Goal: Ask a question

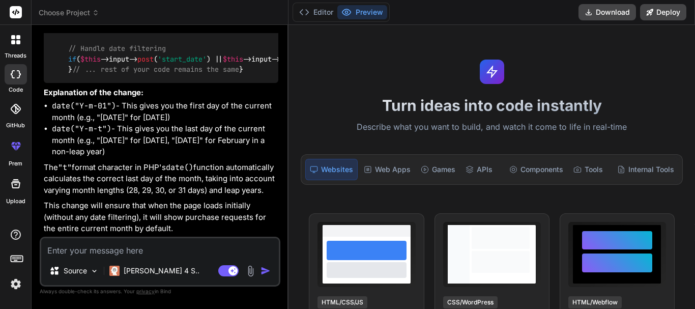
scroll to position [7343, 0]
click at [12, 37] on icon at bounding box center [13, 37] width 4 height 4
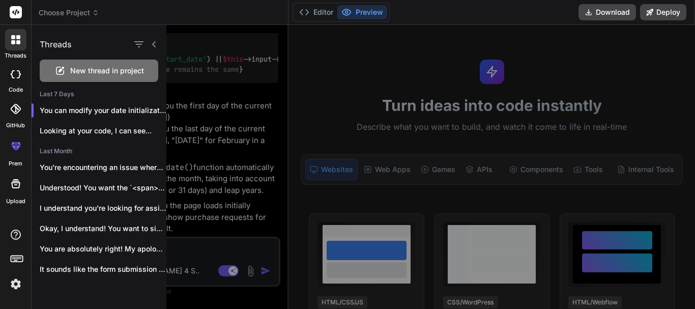
click at [106, 68] on span "New thread in project" at bounding box center [107, 71] width 74 height 10
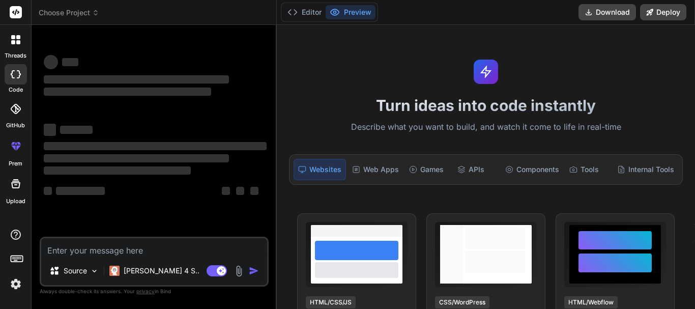
scroll to position [19, 0]
type textarea "x"
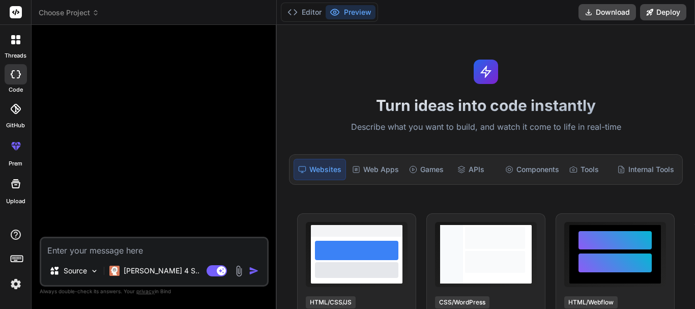
click at [142, 88] on div at bounding box center [155, 135] width 227 height 204
click at [293, 14] on icon at bounding box center [293, 12] width 10 height 10
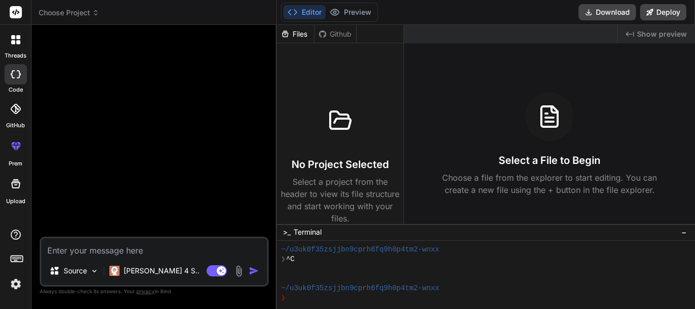
click at [76, 253] on textarea at bounding box center [154, 247] width 226 height 18
click at [74, 253] on textarea at bounding box center [154, 247] width 226 height 18
type textarea "h"
type textarea "x"
type textarea "he"
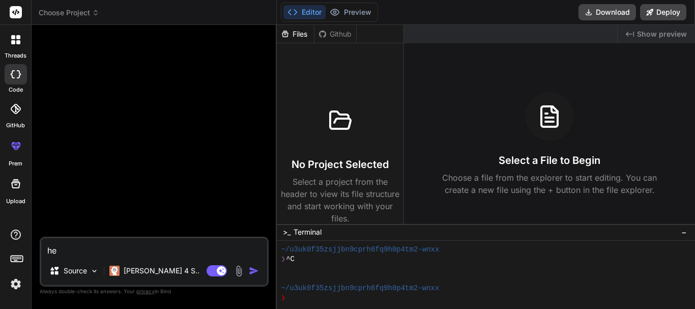
type textarea "x"
type textarea "hel"
type textarea "x"
type textarea "help"
type textarea "x"
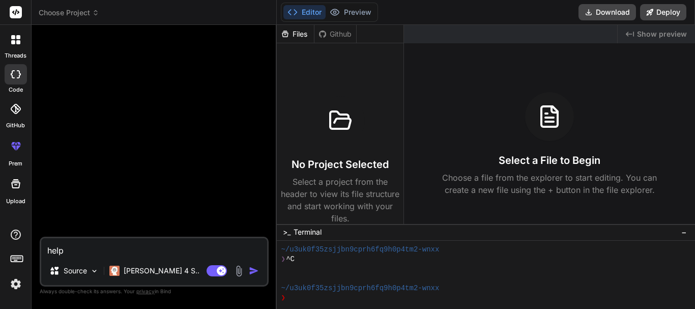
type textarea "help"
type textarea "x"
type textarea "help m"
type textarea "x"
type textarea "help me"
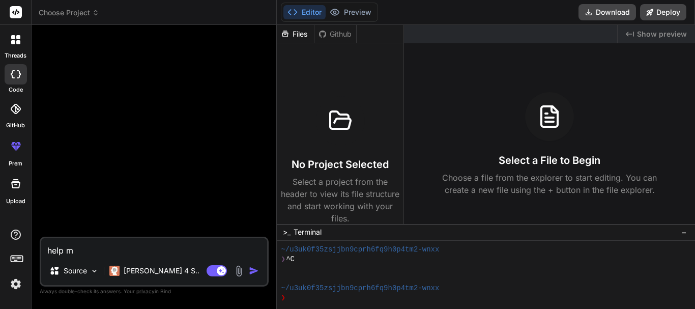
type textarea "x"
type textarea "help me"
type textarea "x"
type textarea "help me d"
type textarea "x"
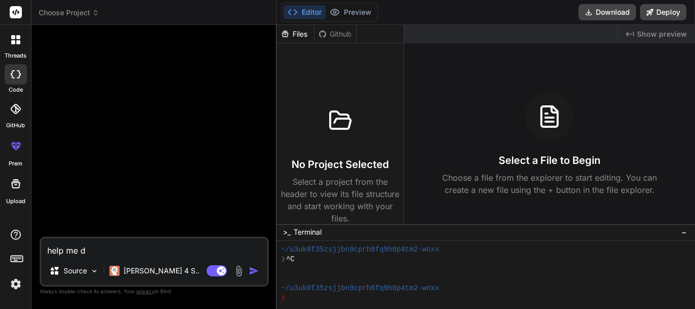
type textarea "help me do"
type textarea "x"
type textarea "help me do"
type textarea "x"
type textarea "help me do t"
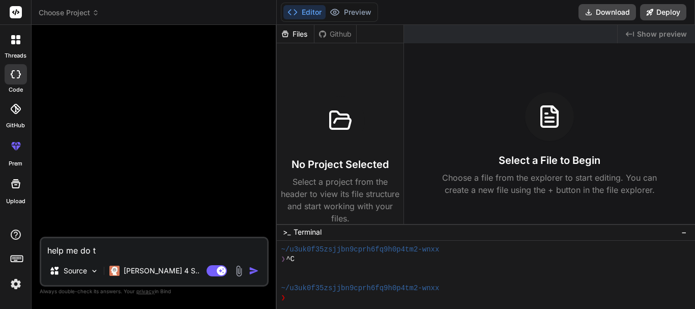
type textarea "x"
type textarea "help me do th"
type textarea "x"
type textarea "help me do thi"
type textarea "x"
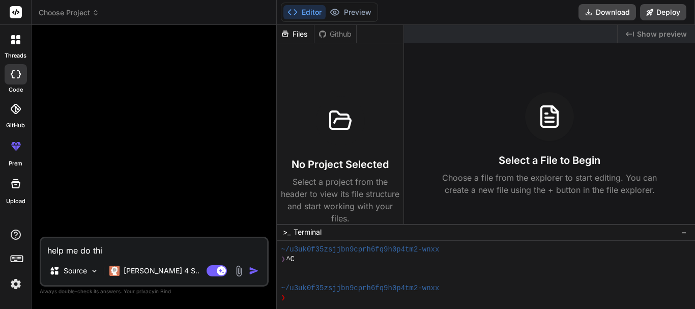
type textarea "help me do this"
type textarea "x"
type textarea "help me do this"
type textarea "x"
type textarea "help me do this f"
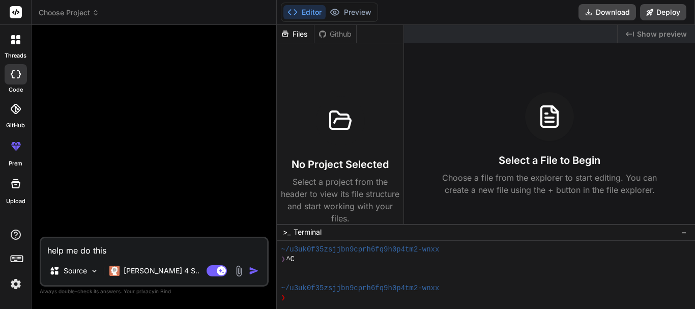
type textarea "x"
type textarea "help me do this fu"
type textarea "x"
type textarea "help me do this fuc"
type textarea "x"
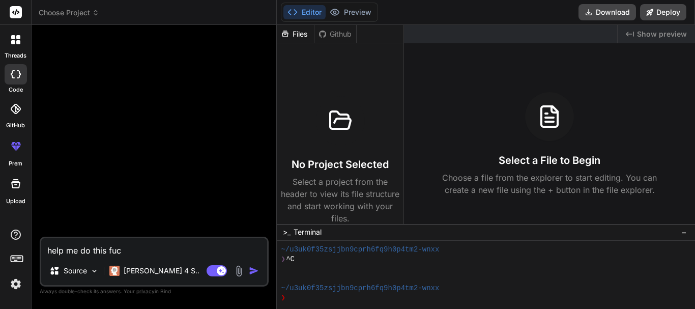
type textarea "help me do this fuct"
type textarea "x"
type textarea "help me do this fucti"
type textarea "x"
type textarea "help me do this fuctio"
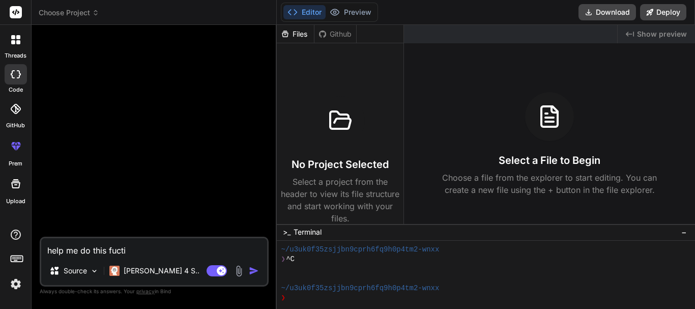
type textarea "x"
type textarea "help me do this fuction"
type textarea "x"
type textarea "help me do this fuctions"
type textarea "x"
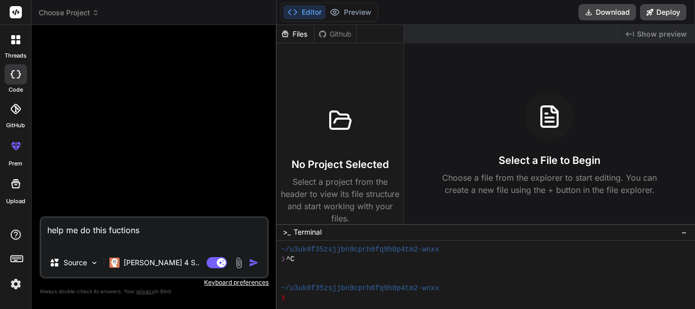
paste textarea "function nursing_note_on_discharge($visit_id){ $this->custom_lib->page_protect(…"
type textarea "help me do this fuctions function nursing_note_on_discharge($visit_id){ $this->…"
type textarea "x"
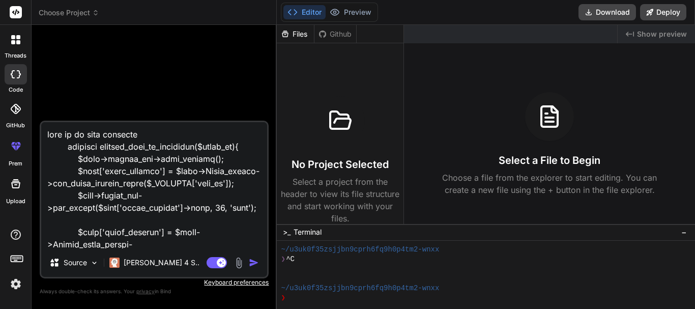
scroll to position [771, 0]
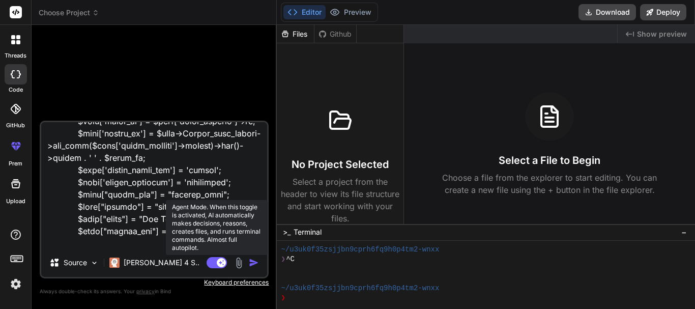
type textarea "help me do this fuctions function nursing_note_on_discharge($visit_id){ $this->…"
click at [221, 263] on icon at bounding box center [221, 262] width 5 height 5
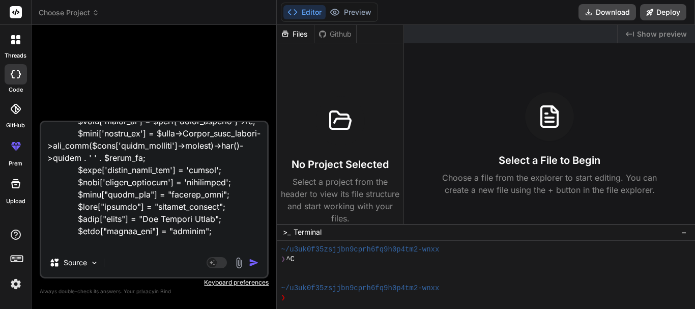
click at [168, 246] on textarea at bounding box center [154, 185] width 226 height 126
type textarea "x"
type textarea "help me do this fuctions function nursing_note_on_discharge($visit_id){ $this->…"
type textarea "x"
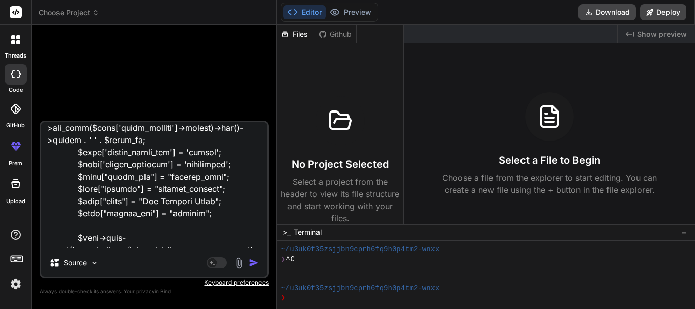
scroll to position [796, 0]
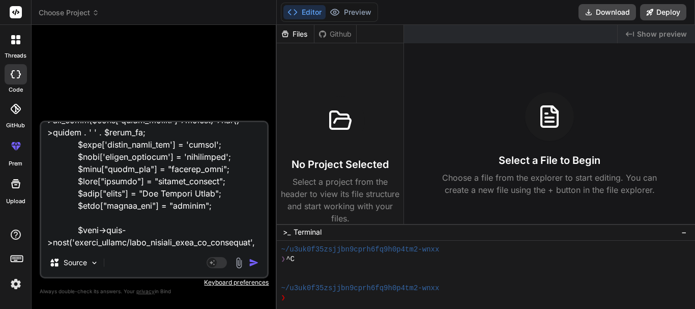
type textarea "help me do this fuctions function nursing_note_on_discharge($visit_id){ $this->…"
type textarea "x"
type textarea "help me do this fuctions function nursing_note_on_discharge($visit_id){ $this->…"
type textarea "x"
type textarea "help me do this fuctions function nursing_note_on_discharge($visit_id){ $this->…"
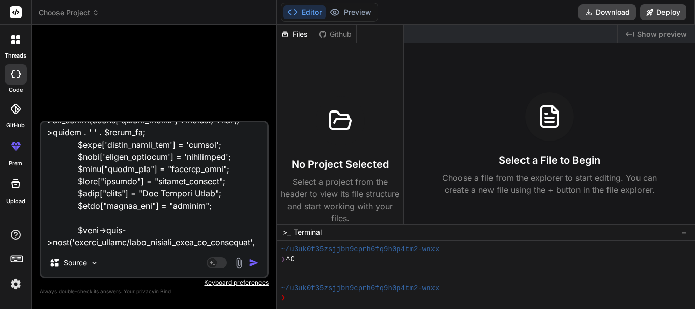
type textarea "x"
type textarea "help me do this fuctions function nursing_note_on_discharge($visit_id){ $this->…"
type textarea "x"
type textarea "help me do this fuctions function nursing_note_on_discharge($visit_id){ $this->…"
type textarea "x"
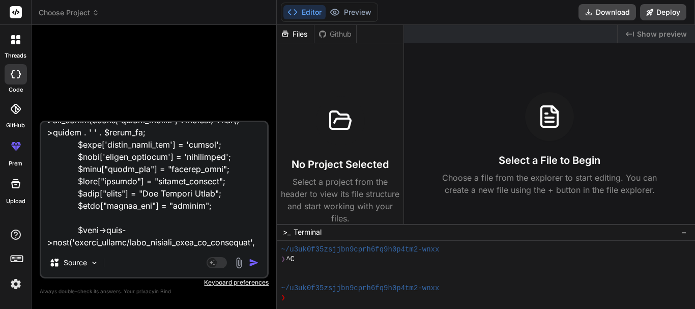
type textarea "help me do this fuctions function nursing_note_on_discharge($visit_id){ $this->…"
type textarea "x"
type textarea "help me do this fuctions function nursing_note_on_discharge($visit_id){ $this->…"
type textarea "x"
type textarea "help me do this fuctions function nursing_note_on_discharge($visit_id){ $this->…"
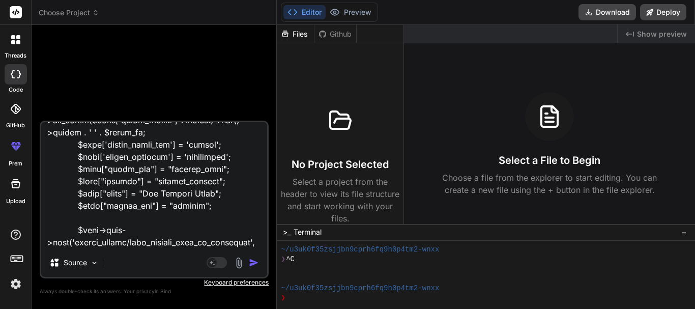
type textarea "x"
type textarea "help me do this fuctions function nursing_note_on_discharge($visit_id){ $this->…"
type textarea "x"
type textarea "help me do this fuctions function nursing_note_on_discharge($visit_id){ $this->…"
type textarea "x"
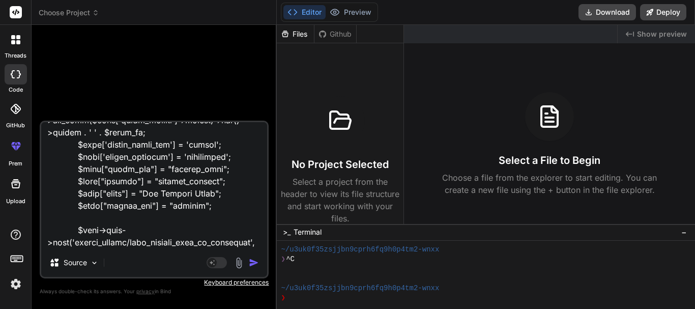
type textarea "help me do this fuctions function nursing_note_on_discharge($visit_id){ $this->…"
type textarea "x"
type textarea "help me do this fuctions function nursing_note_on_discharge($visit_id){ $this->…"
type textarea "x"
type textarea "help me do this fuctions function nursing_note_on_discharge($visit_id){ $this->…"
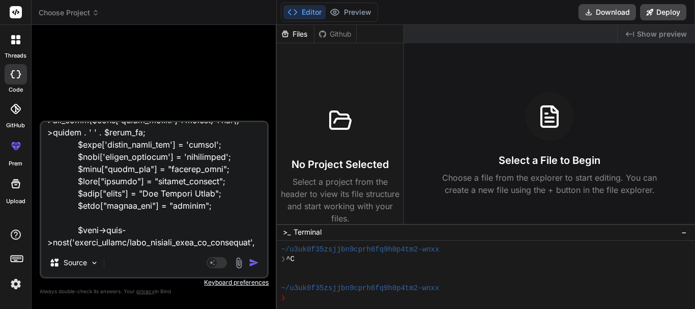
type textarea "x"
type textarea "help me do this fuctions function nursing_note_on_discharge($visit_id){ $this->…"
type textarea "x"
type textarea "help me do this fuctions function nursing_note_on_discharge($visit_id){ $this->…"
type textarea "x"
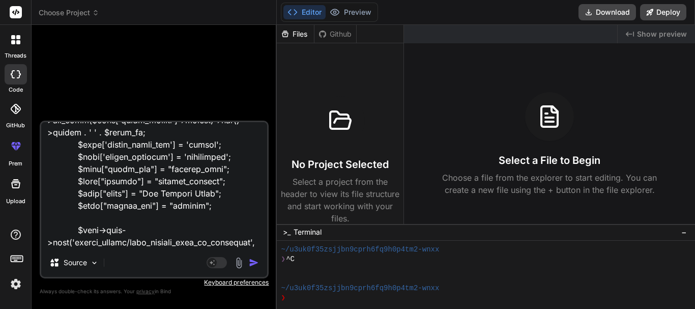
type textarea "help me do this fuctions function nursing_note_on_discharge($visit_id){ $this->…"
type textarea "x"
type textarea "help me do this fuctions function nursing_note_on_discharge($visit_id){ $this->…"
type textarea "x"
type textarea "help me do this fuctions function nursing_note_on_discharge($visit_id){ $this->…"
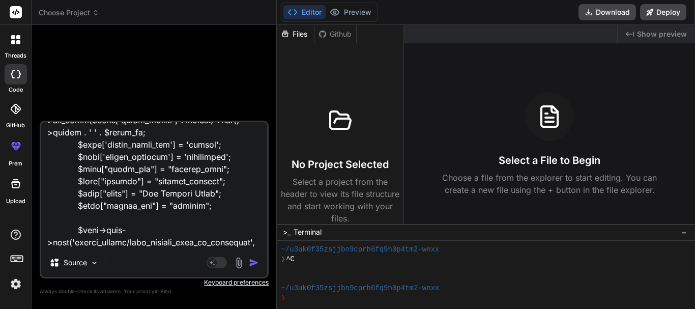
type textarea "x"
type textarea "help me do this fuctions function nursing_note_on_discharge($visit_id){ $this->…"
type textarea "x"
type textarea "help me do this fuctions function nursing_note_on_discharge($visit_id){ $this->…"
type textarea "x"
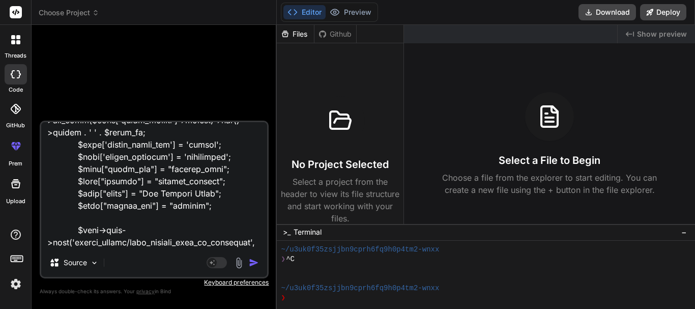
type textarea "help me do this fuctions function nursing_note_on_discharge($visit_id){ $this->…"
type textarea "x"
type textarea "help me do this fuctions function nursing_note_on_discharge($visit_id){ $this->…"
type textarea "x"
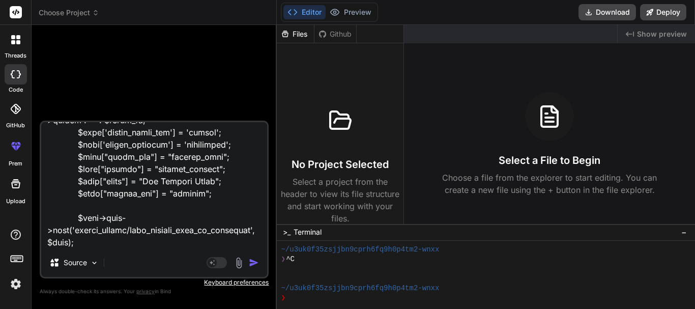
paste textarea "function add_nursing_assessment($visit_id) { $this->custom_lib->page_protect();…"
type textarea "help me do this fuctions function nursing_note_on_discharge($visit_id){ $this->…"
type textarea "x"
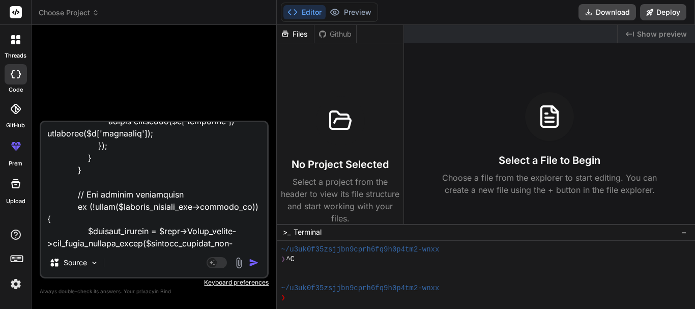
type textarea "help me do this fuctions function nursing_note_on_discharge($visit_id){ $this->…"
type textarea "x"
type textarea "help me do this fuctions function nursing_note_on_discharge($visit_id){ $this->…"
type textarea "x"
type textarea "help me do this fuctions function nursing_note_on_discharge($visit_id){ $this->…"
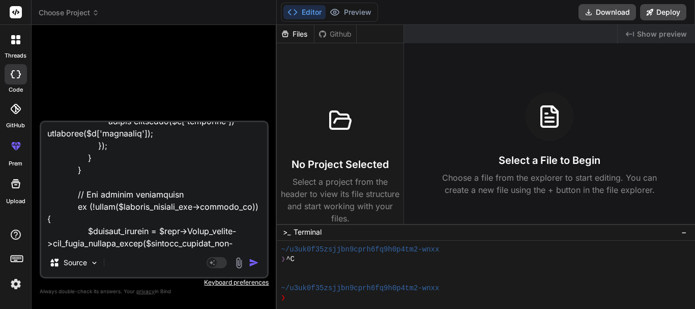
type textarea "x"
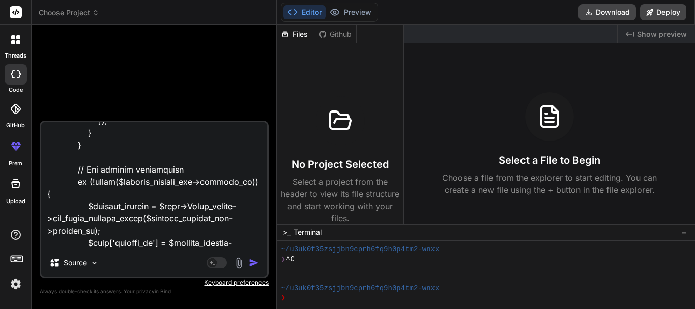
scroll to position [4596, 0]
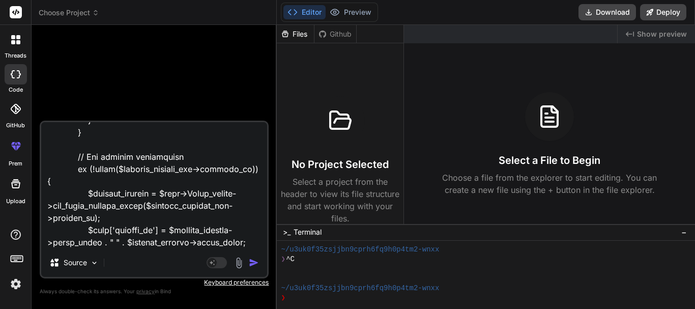
type textarea "help me do this fuctions function nursing_note_on_discharge($visit_id){ $this->…"
type textarea "x"
type textarea "help me do this fuctions function nursing_note_on_discharge($visit_id){ $this->…"
type textarea "x"
type textarea "help me do this fuctions function nursing_note_on_discharge($visit_id){ $this->…"
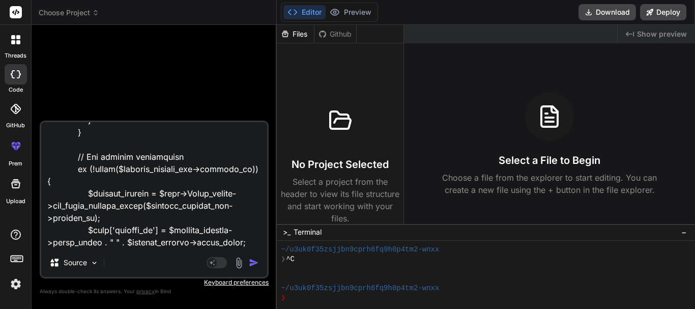
type textarea "x"
type textarea "help me do this fuctions function nursing_note_on_discharge($visit_id){ $this->…"
type textarea "x"
type textarea "help me do this fuctions function nursing_note_on_discharge($visit_id){ $this->…"
type textarea "x"
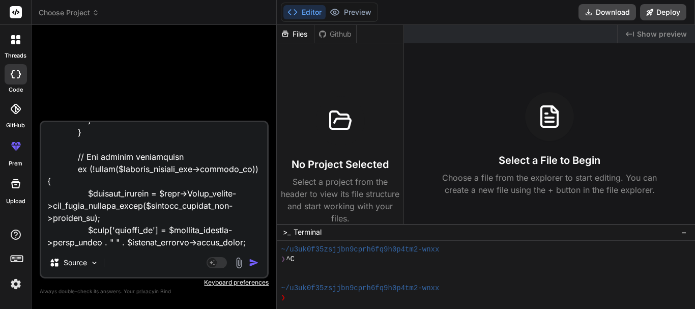
type textarea "help me do this fuctions function nursing_note_on_discharge($visit_id){ $this->…"
type textarea "x"
type textarea "help me do this fuctions function nursing_note_on_discharge($visit_id){ $this->…"
type textarea "x"
type textarea "help me do this fuctions function nursing_note_on_discharge($visit_id){ $this->…"
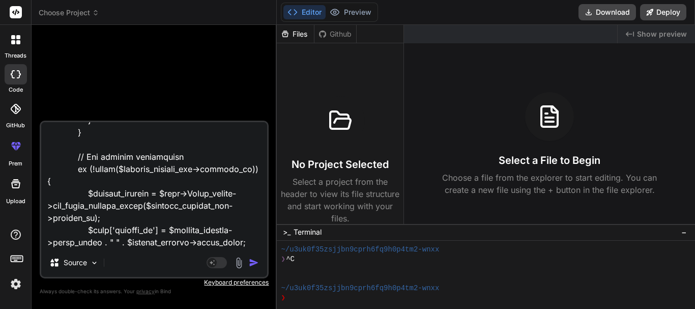
type textarea "x"
type textarea "help me do this fuctions function nursing_note_on_discharge($visit_id){ $this->…"
type textarea "x"
type textarea "help me do this fuctions function nursing_note_on_discharge($visit_id){ $this->…"
type textarea "x"
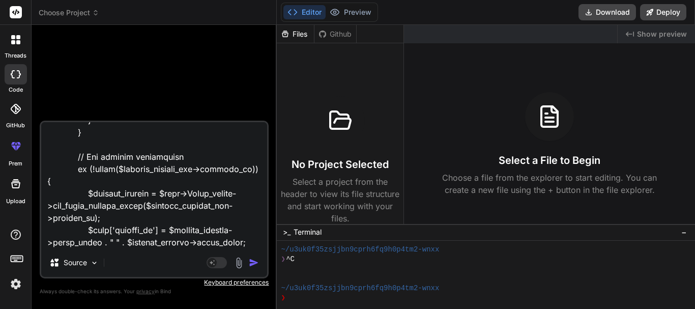
type textarea "help me do this fuctions function nursing_note_on_discharge($visit_id){ $this->…"
type textarea "x"
type textarea "help me do this fuctions function nursing_note_on_discharge($visit_id){ $this->…"
type textarea "x"
type textarea "help me do this fuctions function nursing_note_on_discharge($visit_id){ $this->…"
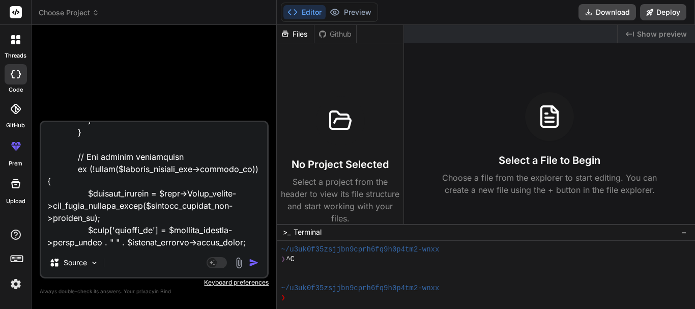
type textarea "x"
type textarea "help me do this fuctions function nursing_note_on_discharge($visit_id){ $this->…"
type textarea "x"
type textarea "help me do this fuctions function nursing_note_on_discharge($visit_id){ $this->…"
type textarea "x"
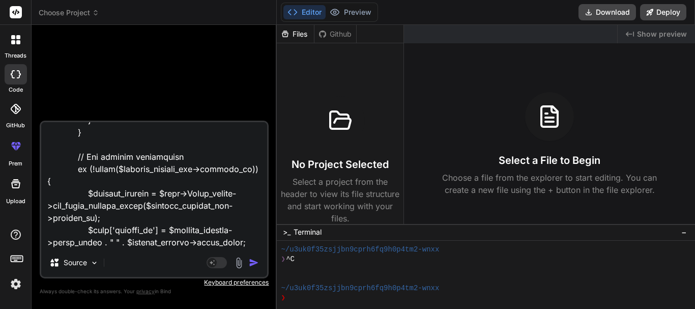
type textarea "help me do this fuctions function nursing_note_on_discharge($visit_id){ $this->…"
type textarea "x"
type textarea "help me do this fuctions function nursing_note_on_discharge($visit_id){ $this->…"
type textarea "x"
type textarea "help me do this fuctions function nursing_note_on_discharge($visit_id){ $this->…"
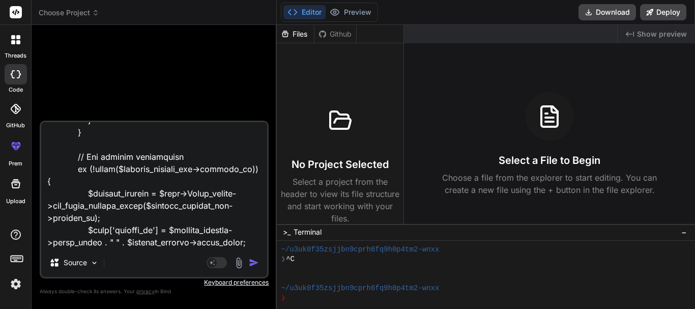
type textarea "x"
type textarea "help me do this fuctions function nursing_note_on_discharge($visit_id){ $this->…"
type textarea "x"
type textarea "help me do this fuctions function nursing_note_on_discharge($visit_id){ $this->…"
type textarea "x"
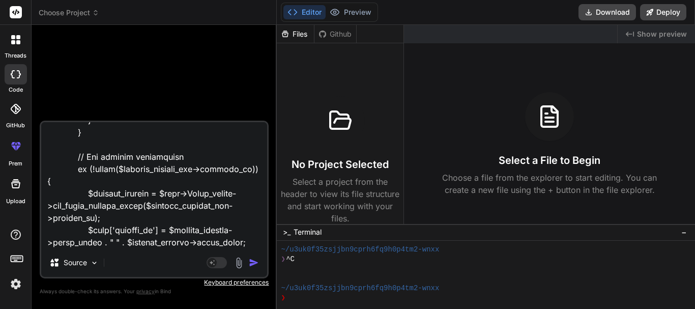
type textarea "help me do this fuctions function nursing_note_on_discharge($visit_id){ $this->…"
type textarea "x"
type textarea "help me do this fuctions function nursing_note_on_discharge($visit_id){ $this->…"
type textarea "x"
type textarea "help me do this fuctions function nursing_note_on_discharge($visit_id){ $this->…"
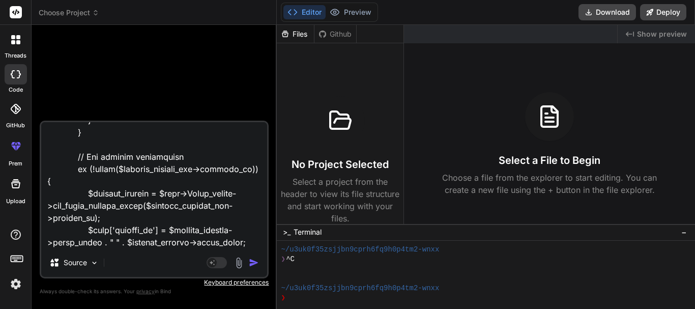
type textarea "x"
type textarea "help me do this fuctions function nursing_note_on_discharge($visit_id){ $this->…"
type textarea "x"
type textarea "help me do this fuctions function nursing_note_on_discharge($visit_id){ $this->…"
type textarea "x"
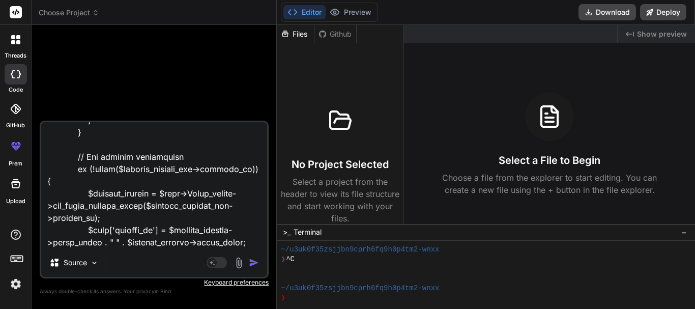
type textarea "help me do this fuctions function nursing_note_on_discharge($visit_id){ $this->…"
type textarea "x"
type textarea "help me do this fuctions function nursing_note_on_discharge($visit_id){ $this->…"
type textarea "x"
type textarea "help me do this fuctions function nursing_note_on_discharge($visit_id){ $this->…"
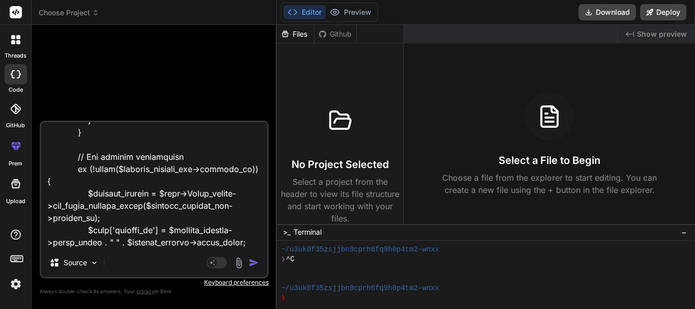
type textarea "x"
type textarea "help me do this fuctions function nursing_note_on_discharge($visit_id){ $this->…"
type textarea "x"
type textarea "help me do this fuctions function nursing_note_on_discharge($visit_id){ $this->…"
type textarea "x"
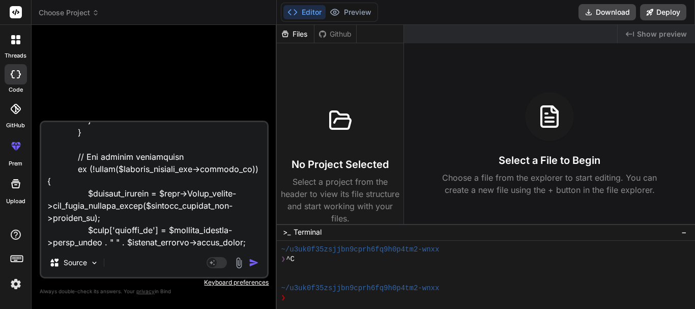
type textarea "help me do this fuctions function nursing_note_on_discharge($visit_id){ $this->…"
type textarea "x"
type textarea "help me do this fuctions function nursing_note_on_discharge($visit_id){ $this->…"
type textarea "x"
type textarea "help me do this fuctions function nursing_note_on_discharge($visit_id){ $this->…"
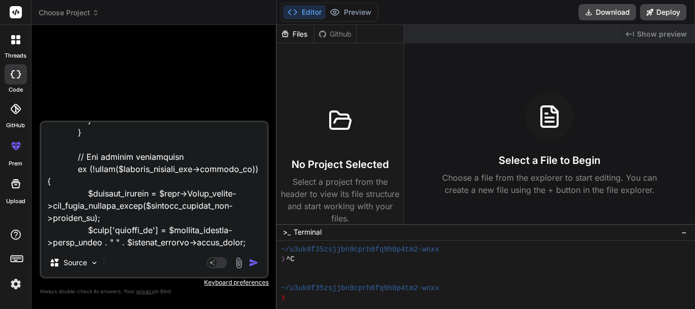
type textarea "x"
type textarea "help me do this fuctions function nursing_note_on_discharge($visit_id){ $this->…"
type textarea "x"
type textarea "help me do this fuctions function nursing_note_on_discharge($visit_id){ $this->…"
type textarea "x"
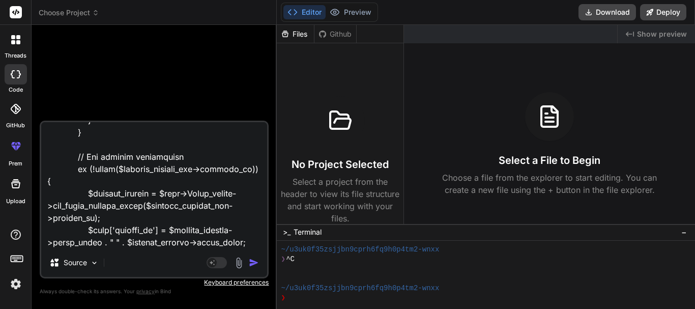
type textarea "help me do this fuctions function nursing_note_on_discharge($visit_id){ $this->…"
type textarea "x"
type textarea "help me do this fuctions function nursing_note_on_discharge($visit_id){ $this->…"
type textarea "x"
type textarea "help me do this fuctions function nursing_note_on_discharge($visit_id){ $this->…"
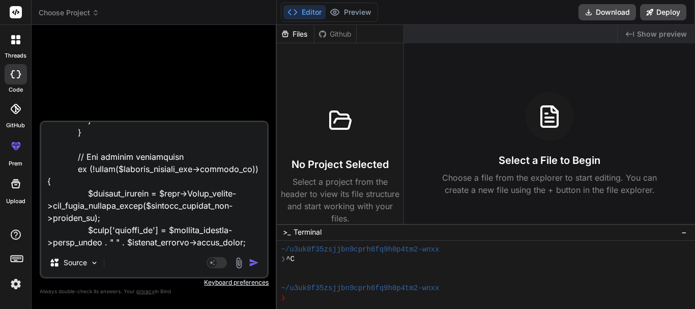
type textarea "x"
type textarea "help me do this fuctions function nursing_note_on_discharge($visit_id){ $this->…"
type textarea "x"
type textarea "help me do this fuctions function nursing_note_on_discharge($visit_id){ $this->…"
type textarea "x"
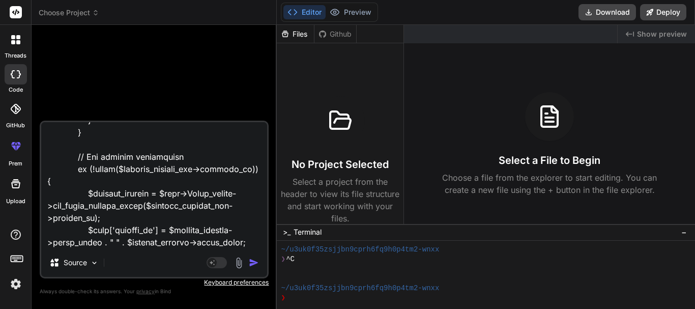
type textarea "help me do this fuctions function nursing_note_on_discharge($visit_id){ $this->…"
type textarea "x"
type textarea "help me do this fuctions function nursing_note_on_discharge($visit_id){ $this->…"
type textarea "x"
type textarea "help me do this fuctions function nursing_note_on_discharge($visit_id){ $this->…"
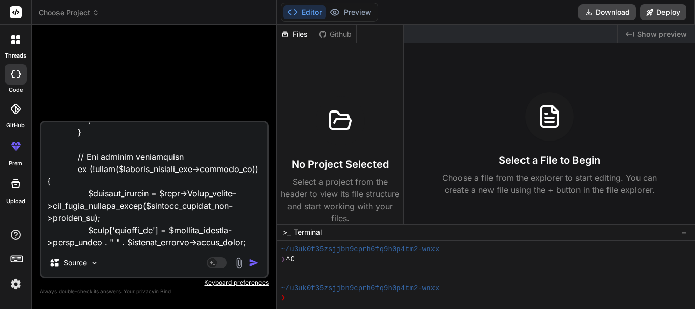
type textarea "x"
type textarea "help me do this fuctions function nursing_note_on_discharge($visit_id){ $this->…"
type textarea "x"
type textarea "help me do this fuctions function nursing_note_on_discharge($visit_id){ $this->…"
type textarea "x"
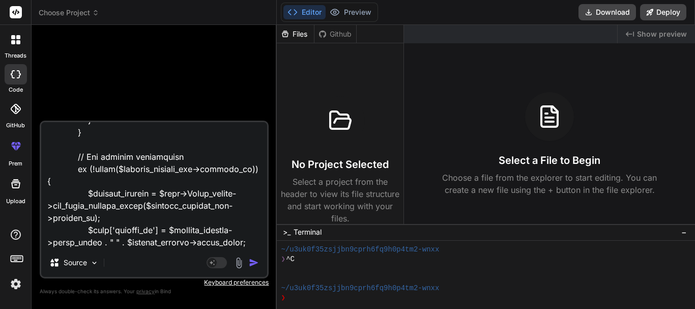
type textarea "help me do this fuctions function nursing_note_on_discharge($visit_id){ $this->…"
type textarea "x"
type textarea "help me do this fuctions function nursing_note_on_discharge($visit_id){ $this->…"
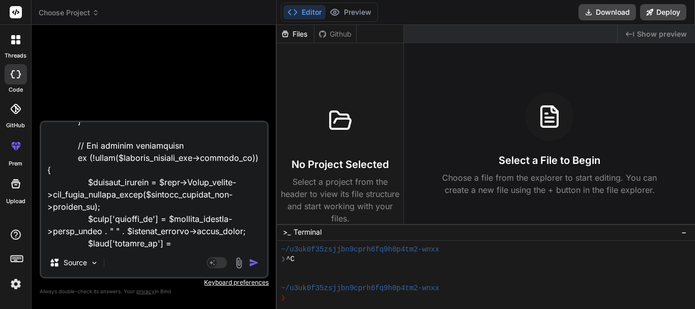
click at [46, 244] on textarea at bounding box center [154, 185] width 226 height 126
click at [160, 245] on textarea at bounding box center [154, 185] width 226 height 126
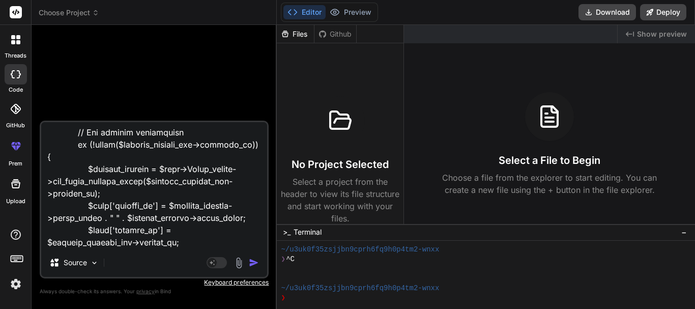
scroll to position [4633, 0]
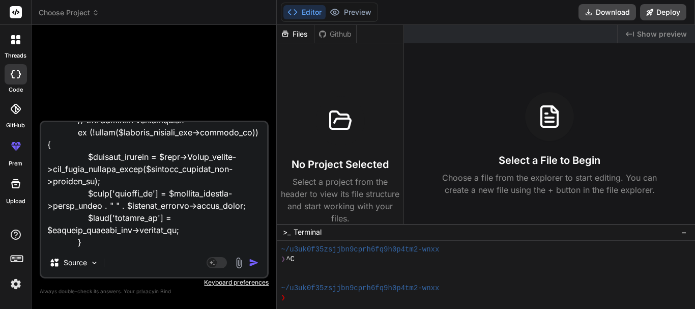
paste textarea "name"
paste textarea "[PERSON_NAME]"
paste textarea "hospital_no"
paste textarea "date_of_discharge"
click at [145, 242] on textarea at bounding box center [154, 185] width 226 height 126
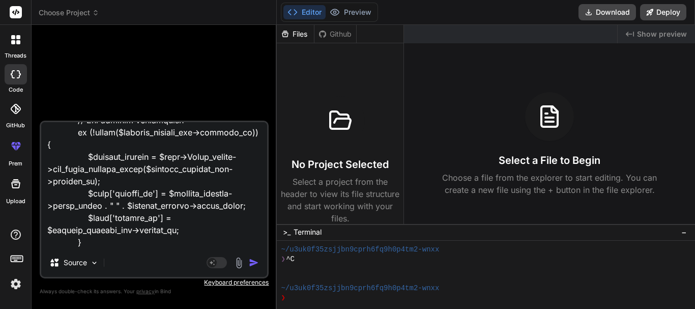
click at [225, 241] on textarea at bounding box center [154, 185] width 226 height 126
paste textarea "assessment"
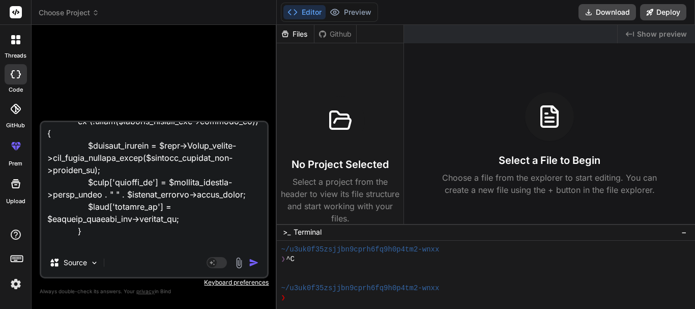
paste textarea "health_summary"
paste textarea "diet"
paste textarea "others"
paste textarea "home_assessment"
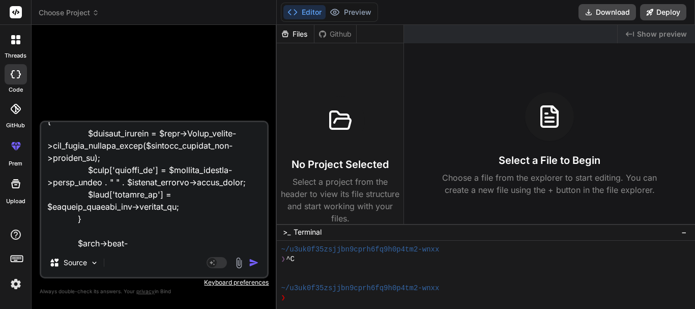
paste textarea "referral"
paste textarea "out_patient"
paste textarea "allergies"
paste textarea "distance"
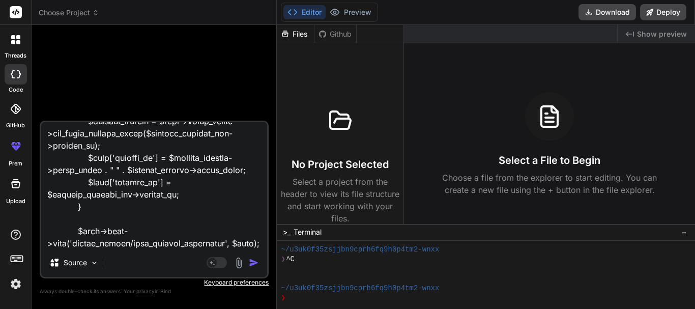
paste textarea "discharge_date"
paste textarea "death"
paste textarea "death_date"
paste textarea "death_time"
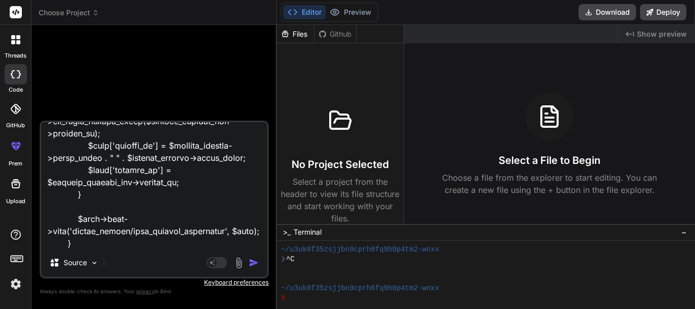
paste textarea "nurse_name"
click at [255, 264] on img "button" at bounding box center [254, 263] width 10 height 10
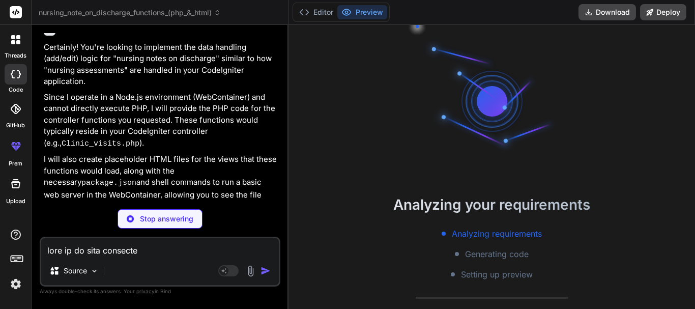
scroll to position [68, 0]
click at [322, 12] on button "Editor" at bounding box center [316, 12] width 42 height 14
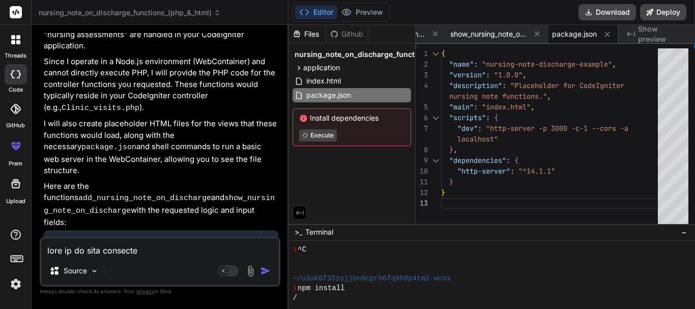
scroll to position [2737, 0]
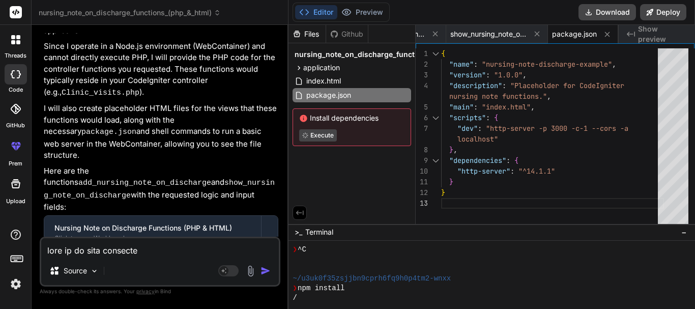
click at [217, 270] on code "application/controllers/Clinic_visits.php" at bounding box center [166, 276] width 181 height 12
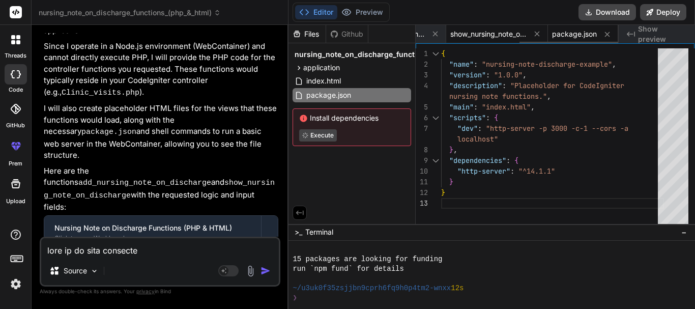
scroll to position [135, 0]
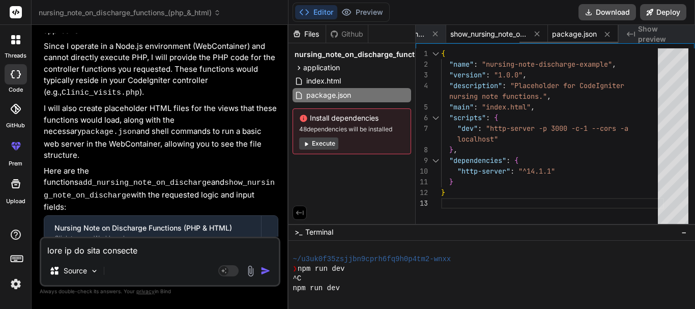
click at [465, 40] on div "show_nursing_note_on_discharge.html" at bounding box center [498, 34] width 102 height 18
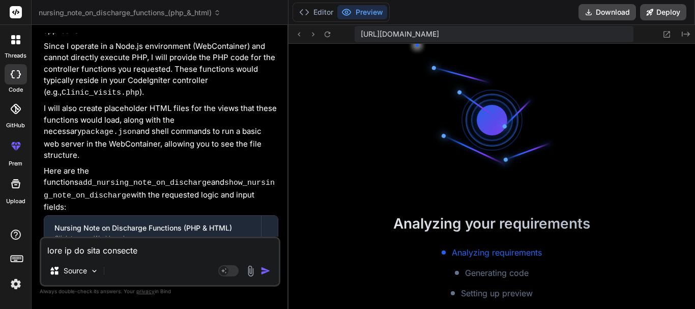
scroll to position [255, 0]
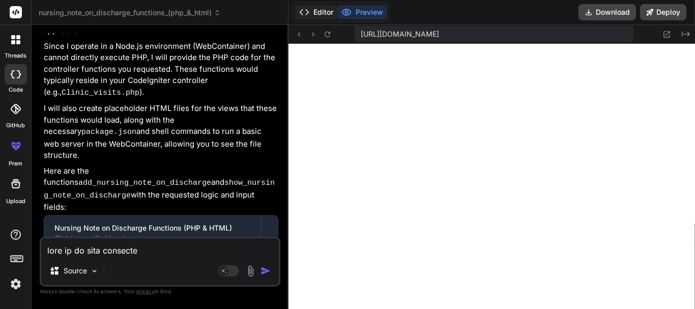
click at [322, 11] on button "Editor" at bounding box center [316, 12] width 42 height 14
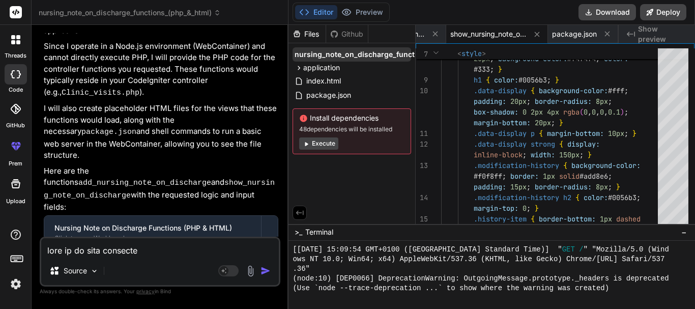
scroll to position [503, 0]
click at [299, 65] on icon at bounding box center [299, 68] width 9 height 9
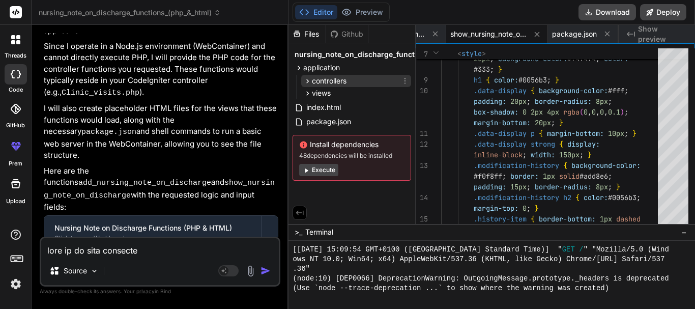
click at [332, 79] on span "controllers" at bounding box center [329, 81] width 35 height 10
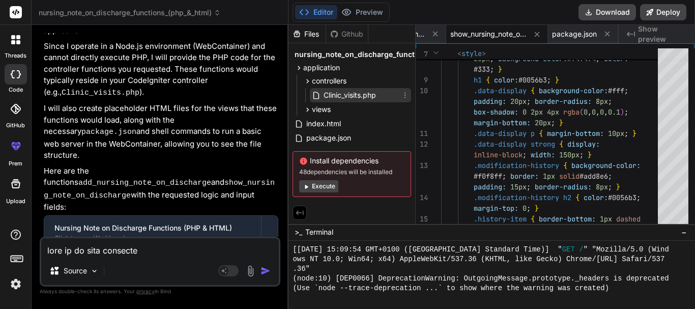
click at [337, 91] on span "Clinic_visits.php" at bounding box center [350, 95] width 54 height 12
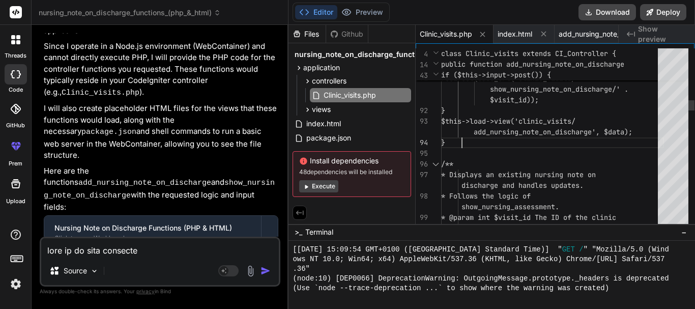
scroll to position [0, 0]
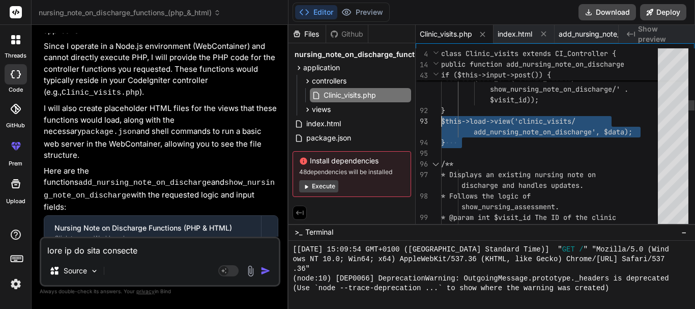
drag, startPoint x: 480, startPoint y: 143, endPoint x: 437, endPoint y: 111, distance: 52.4
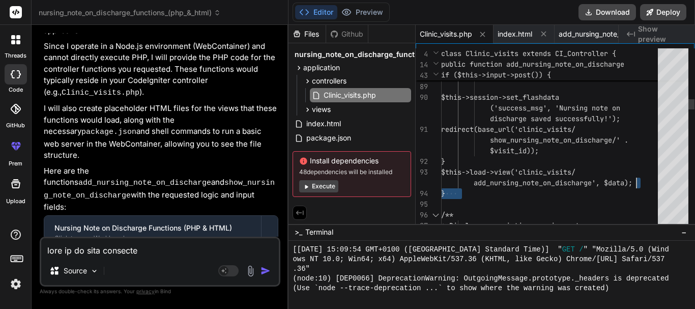
drag, startPoint x: 646, startPoint y: 184, endPoint x: 639, endPoint y: 182, distance: 6.8
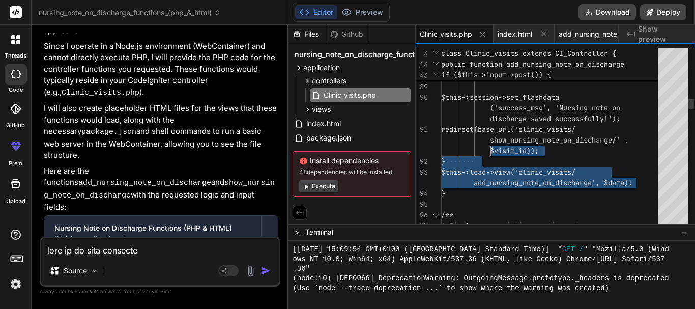
drag, startPoint x: 639, startPoint y: 182, endPoint x: 456, endPoint y: 146, distance: 186.8
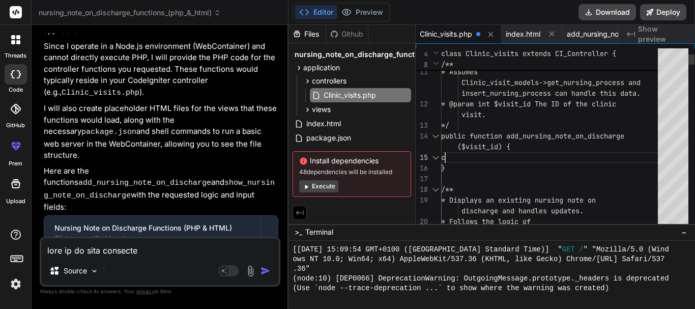
scroll to position [43, 0]
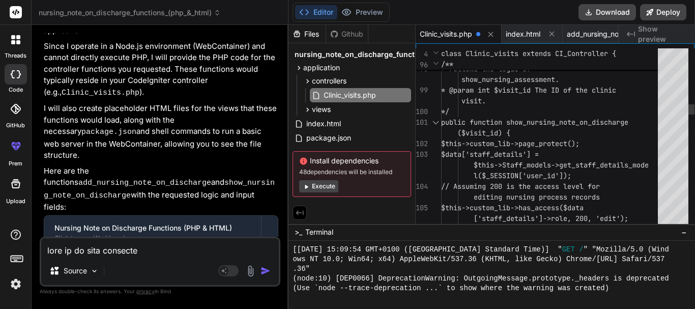
drag, startPoint x: 441, startPoint y: 122, endPoint x: 489, endPoint y: 180, distance: 74.8
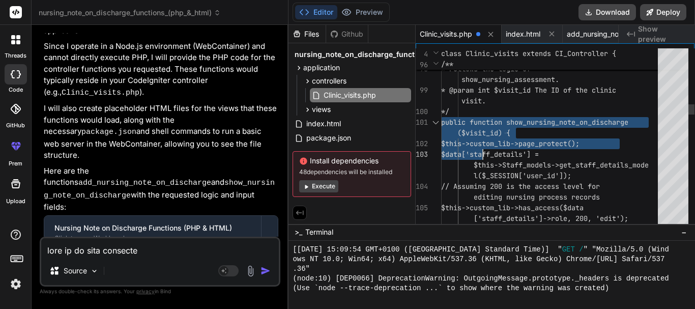
drag, startPoint x: 442, startPoint y: 122, endPoint x: 505, endPoint y: 170, distance: 79.2
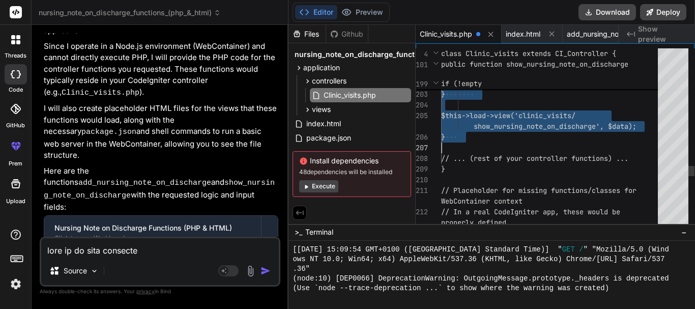
click at [140, 255] on textarea at bounding box center [160, 247] width 238 height 18
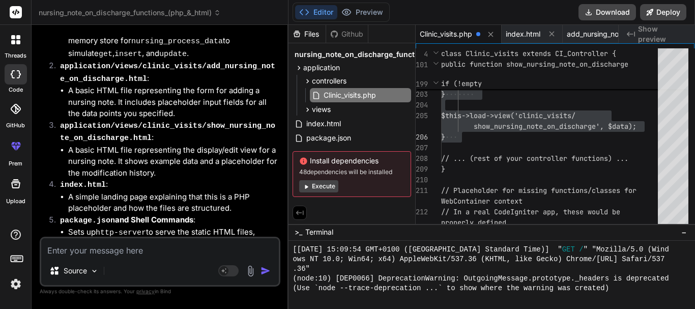
scroll to position [3696, 0]
